Goal: Navigation & Orientation: Find specific page/section

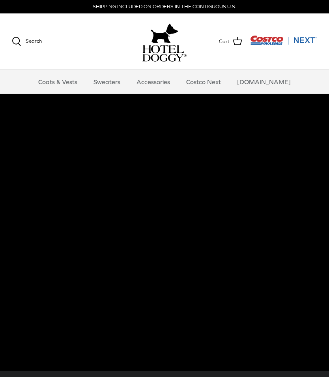
click at [63, 84] on link "Coats & Vests" at bounding box center [57, 82] width 53 height 24
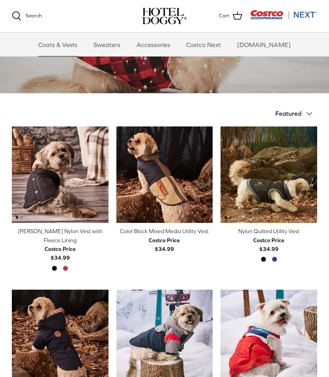
scroll to position [117, 0]
click at [163, 44] on link "Accessories" at bounding box center [153, 45] width 48 height 24
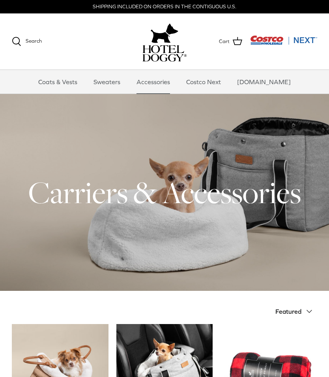
click at [124, 82] on link "Sweaters" at bounding box center [106, 82] width 41 height 24
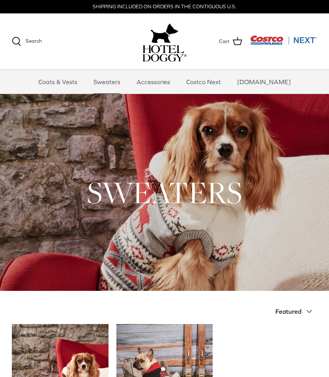
click at [62, 84] on link "Coats & Vests" at bounding box center [57, 82] width 53 height 24
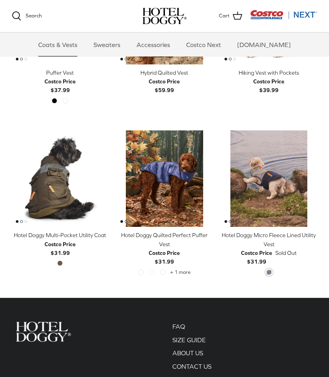
scroll to position [1092, 0]
